Goal: Book appointment/travel/reservation

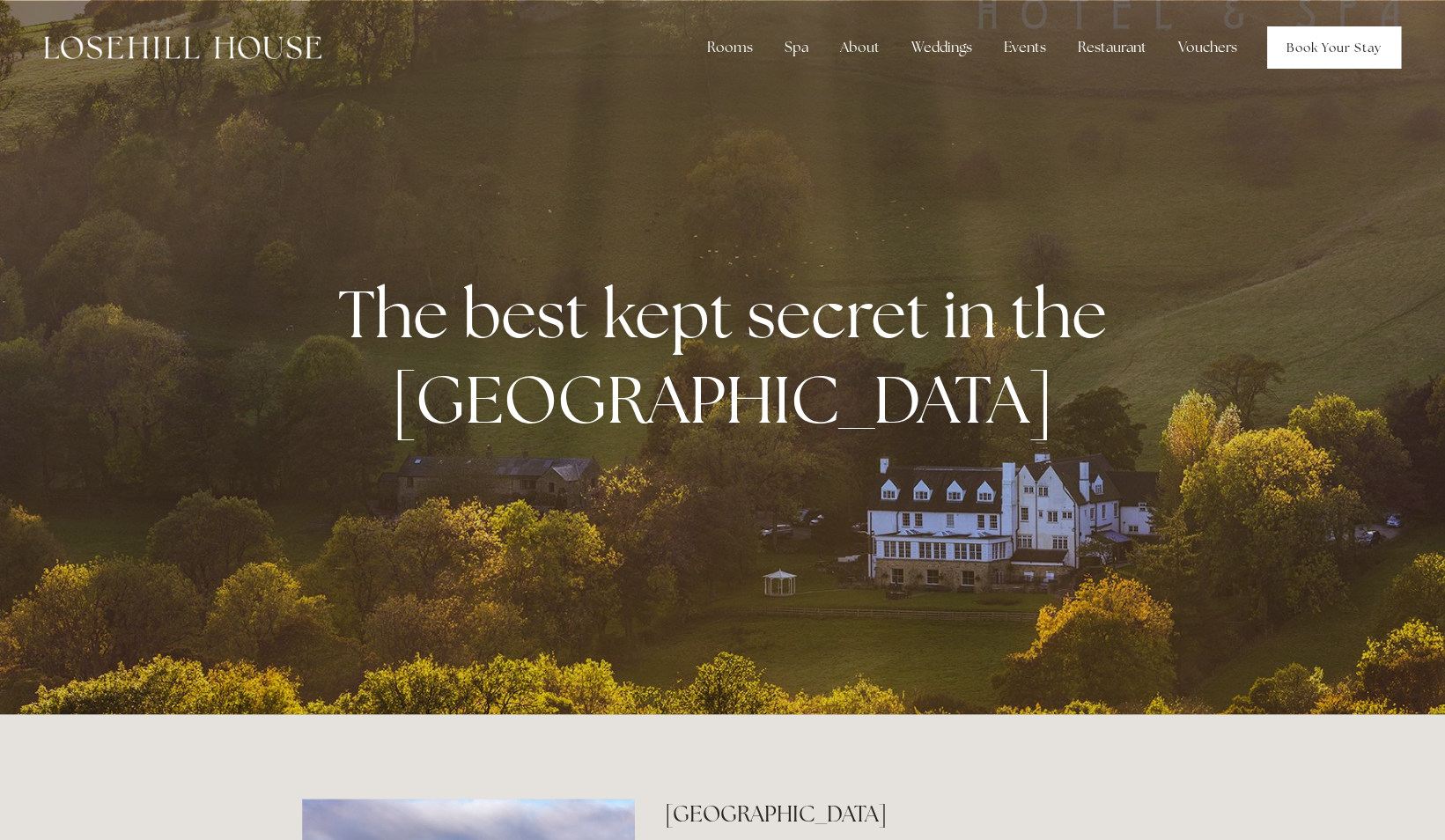
click at [1304, 39] on link "Book Your Stay" at bounding box center [1334, 48] width 134 height 43
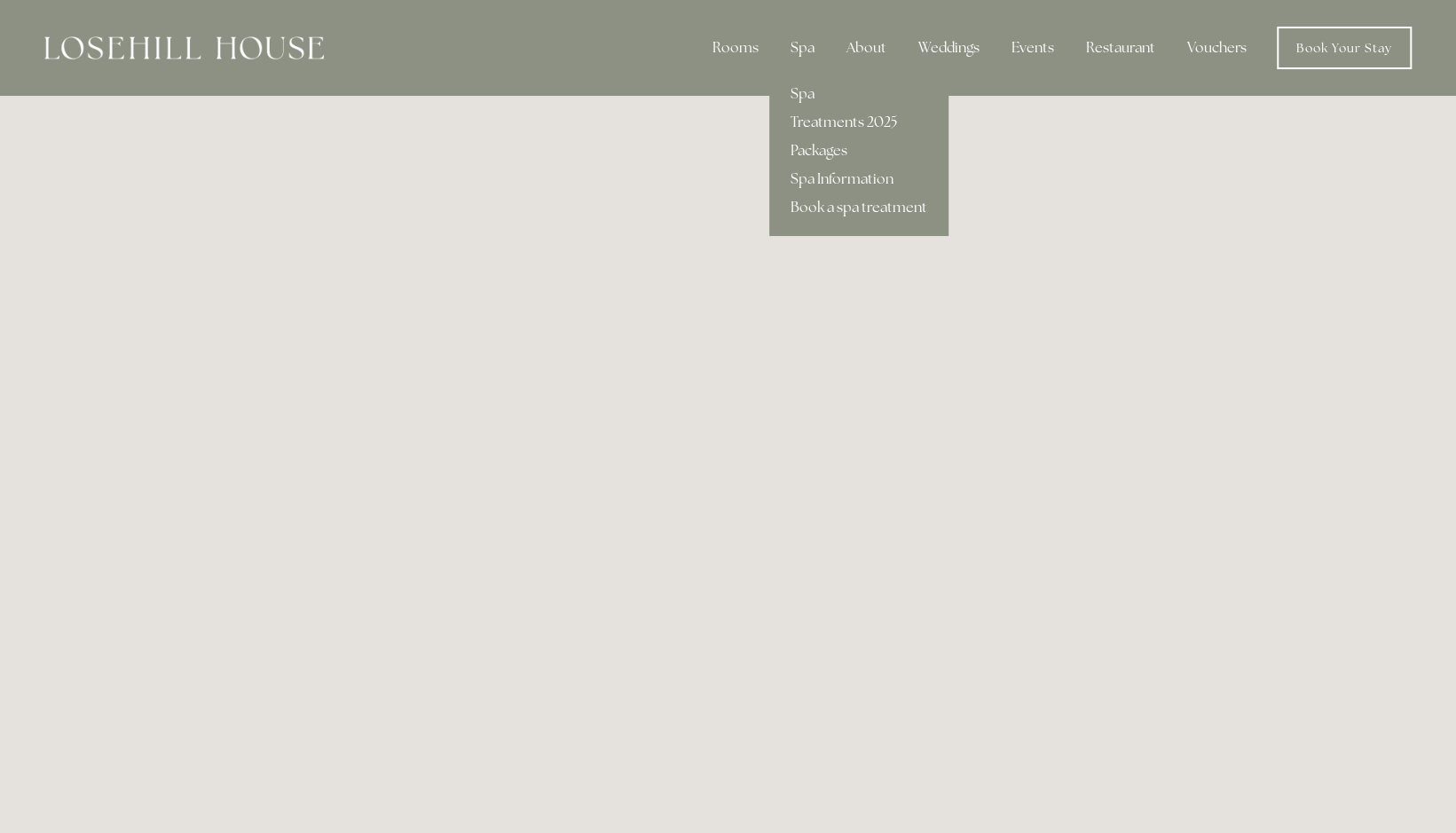
click at [829, 126] on link "Treatments 2025" at bounding box center [859, 123] width 179 height 29
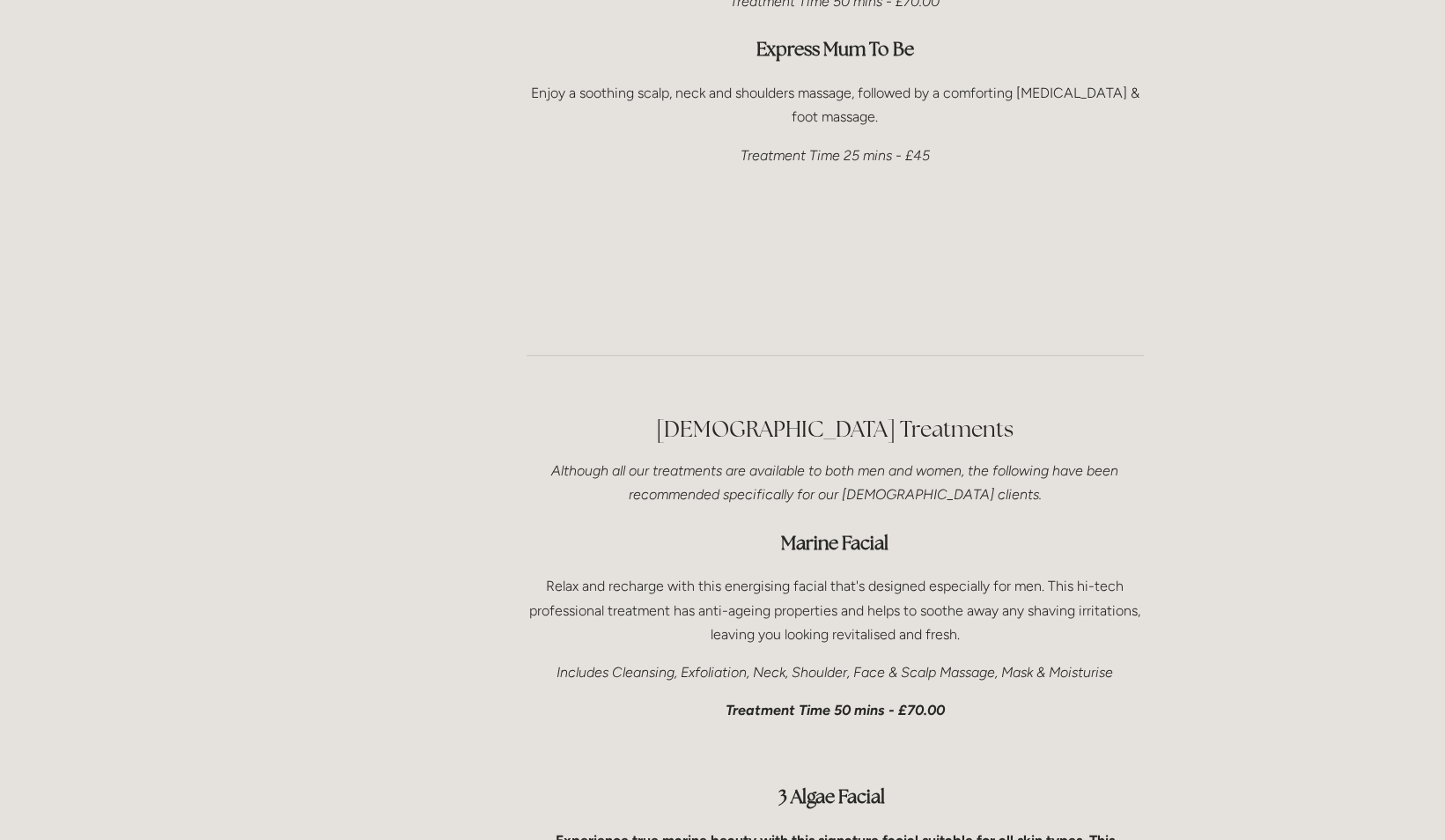
scroll to position [5195, 0]
